Goal: Find specific page/section: Find specific page/section

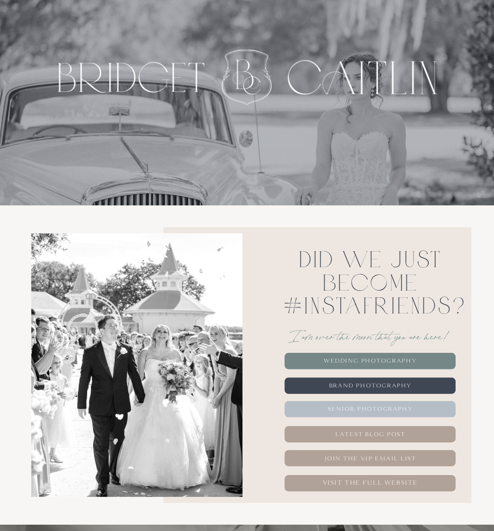
click at [367, 360] on nav "Wedding PHotography" at bounding box center [371, 361] width 106 height 17
click at [356, 409] on nav "Senior Photography" at bounding box center [371, 409] width 106 height 17
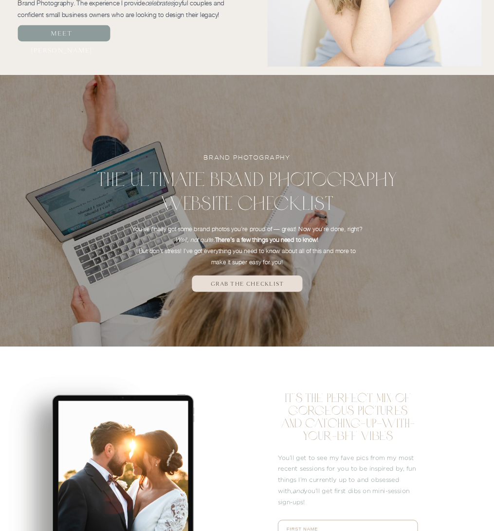
scroll to position [940, 0]
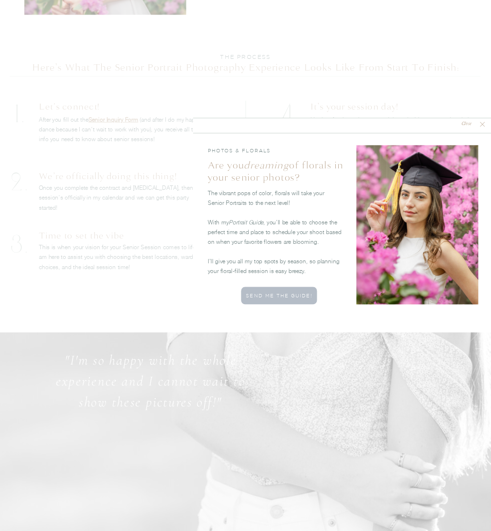
scroll to position [1617, 0]
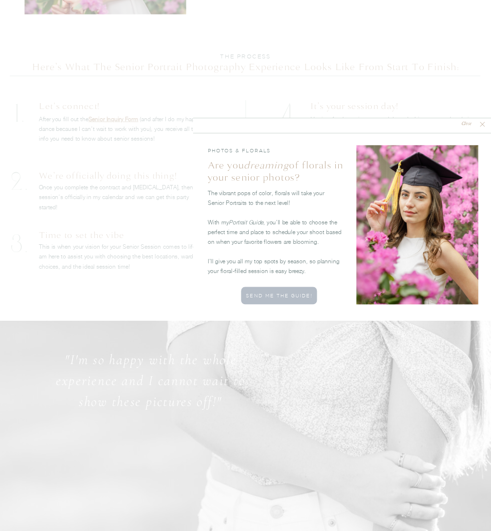
click at [480, 124] on icon at bounding box center [483, 124] width 8 height 8
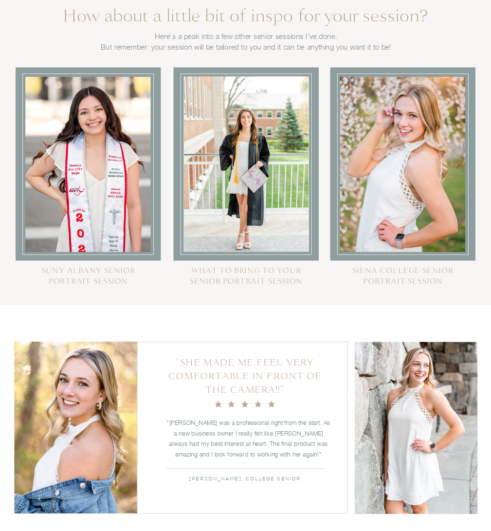
scroll to position [2509, 0]
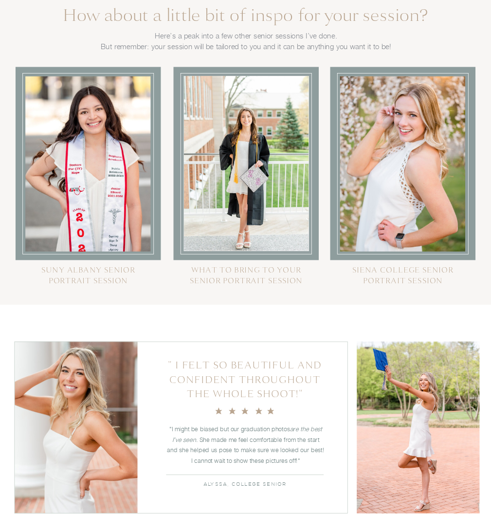
click at [398, 284] on nav "Siena college senior portrait session" at bounding box center [403, 280] width 145 height 31
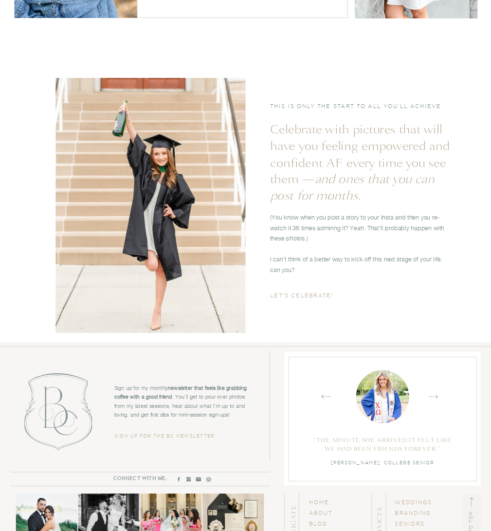
scroll to position [3054, 0]
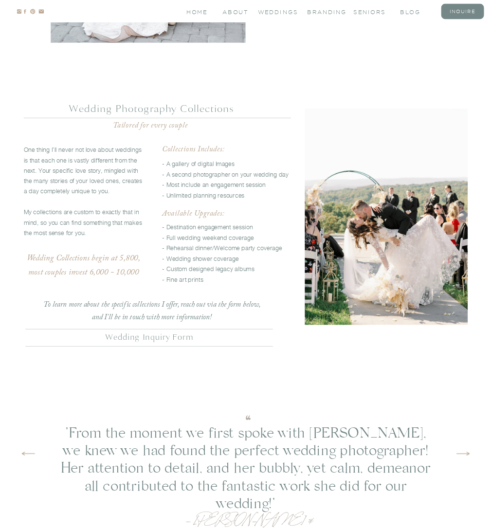
scroll to position [1989, 0]
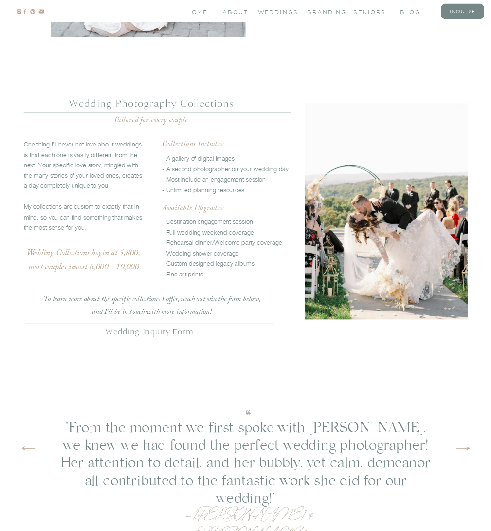
click at [157, 335] on nav "Wedding Inquiry form" at bounding box center [149, 331] width 245 height 8
